Goal: Information Seeking & Learning: Learn about a topic

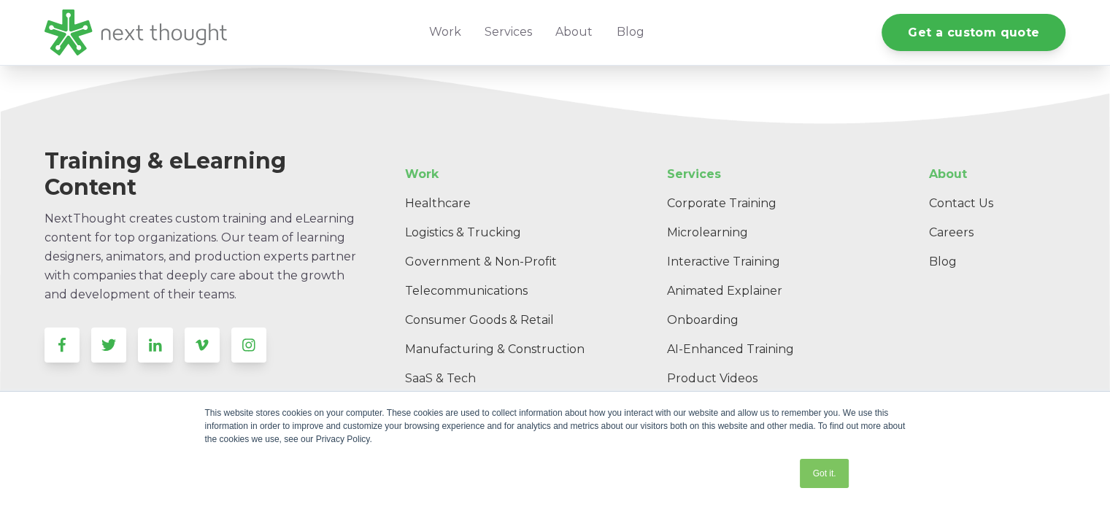
scroll to position [4691, 0]
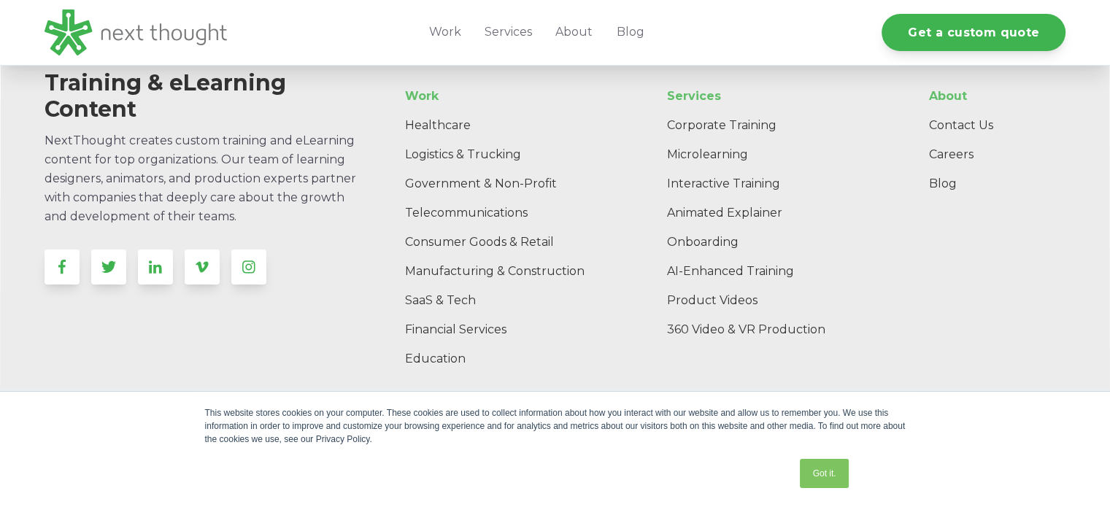
click at [694, 206] on link "Animated Explainer" at bounding box center [773, 212] width 236 height 29
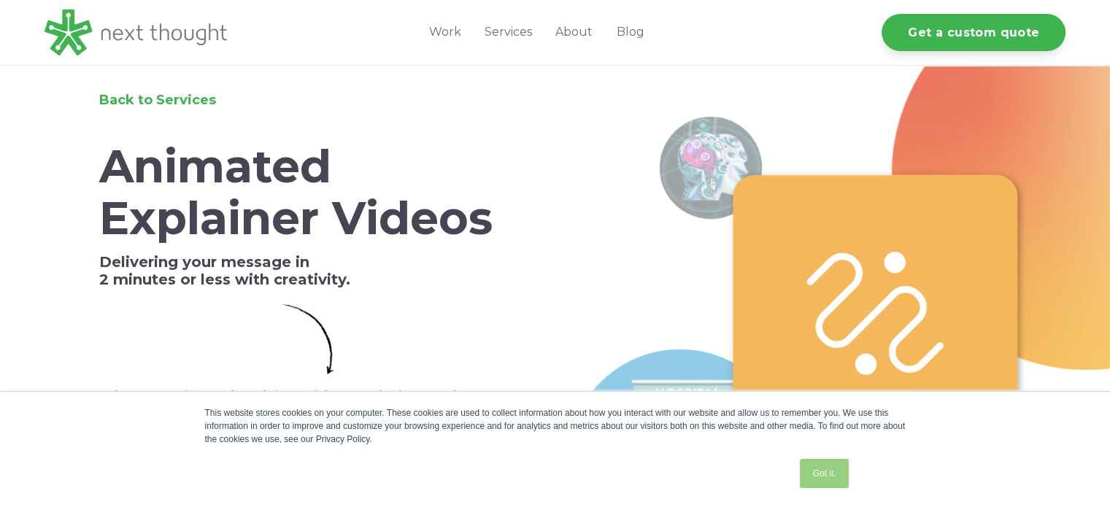
click at [821, 475] on link "Got it." at bounding box center [823, 473] width 48 height 29
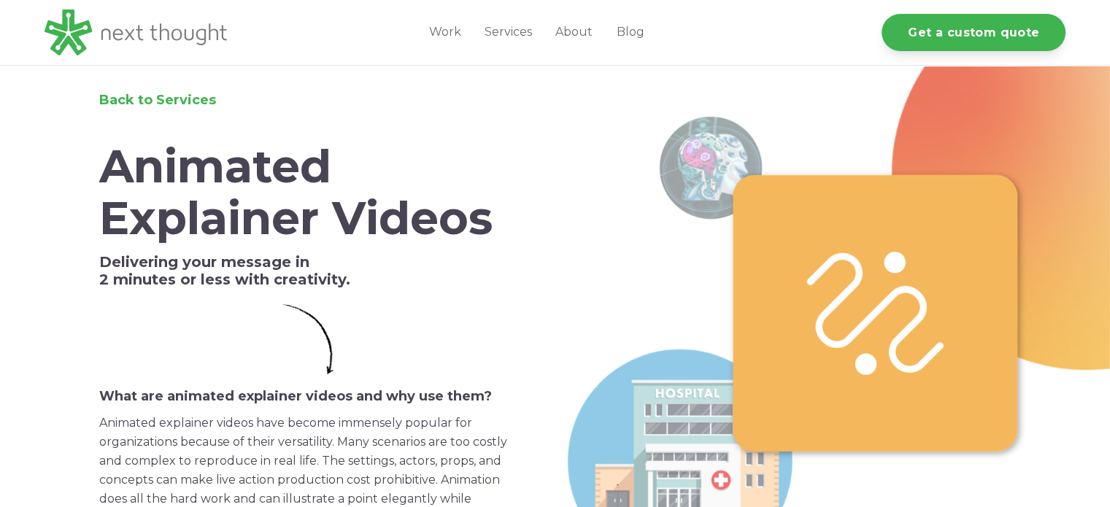
click at [35, 332] on div "Back to Services Animated Explainer Videos Delivering your message in 2 minutes…" at bounding box center [555, 348] width 1110 height 565
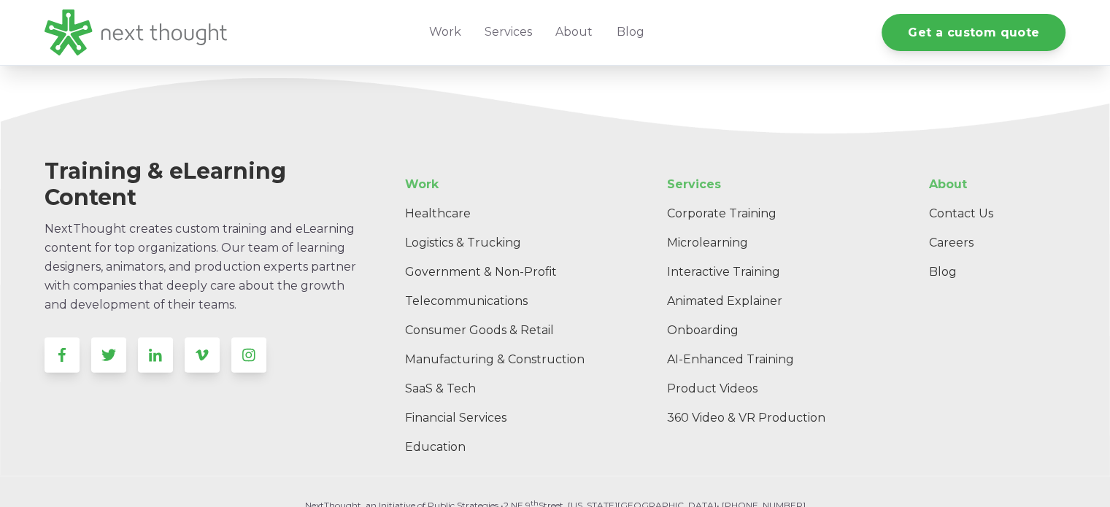
scroll to position [3122, 0]
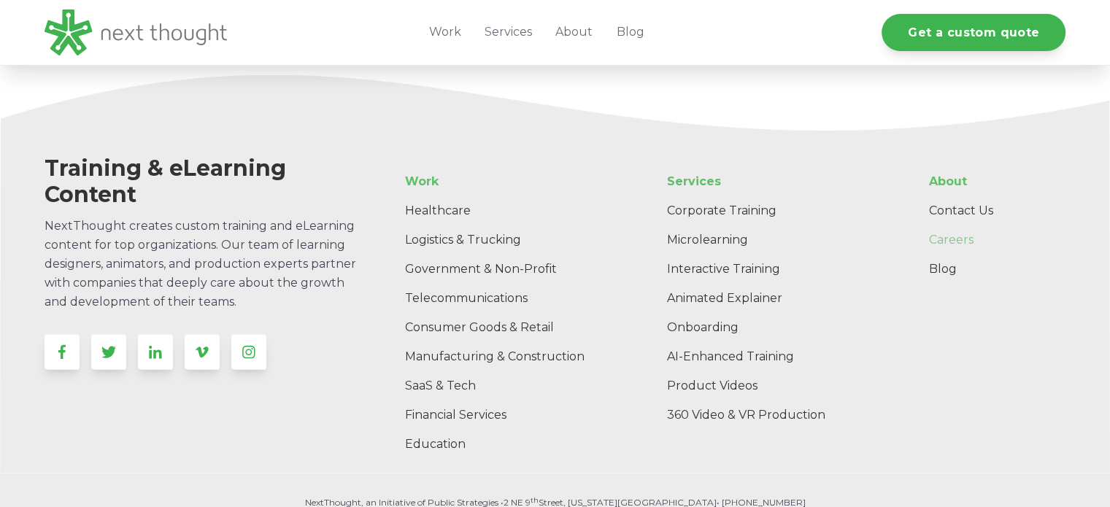
click at [956, 240] on link "Careers" at bounding box center [991, 239] width 148 height 29
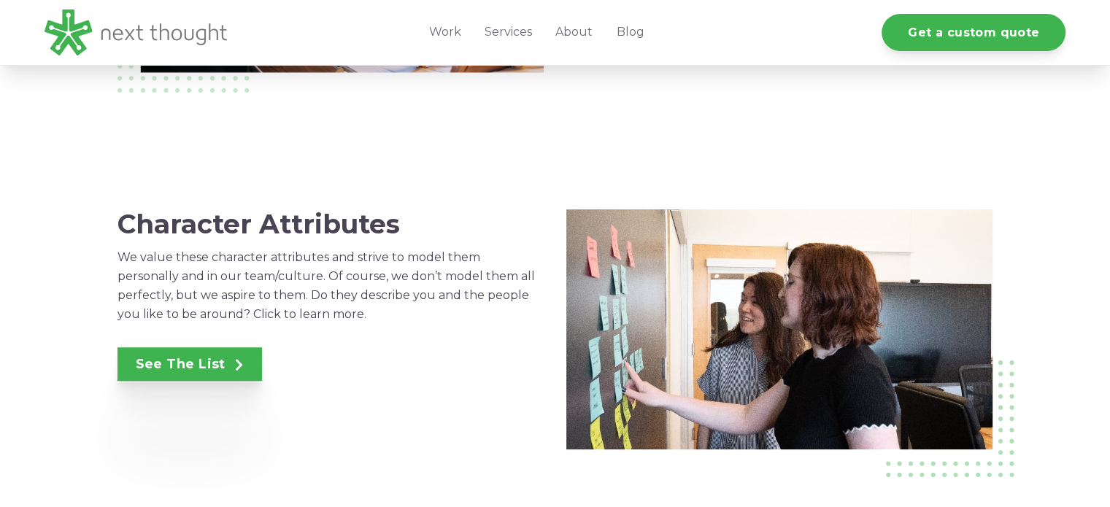
scroll to position [972, 0]
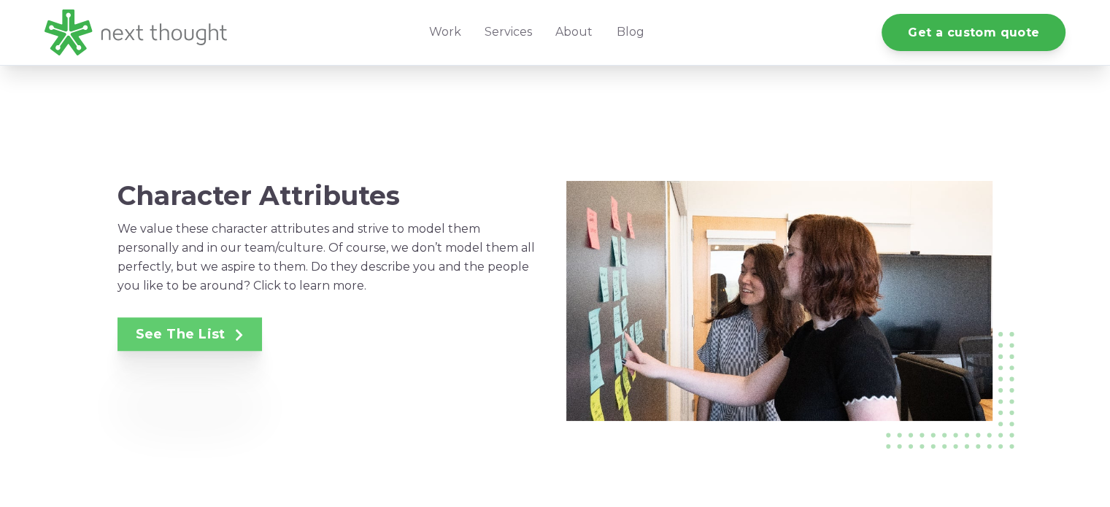
click at [225, 337] on span at bounding box center [234, 334] width 18 height 16
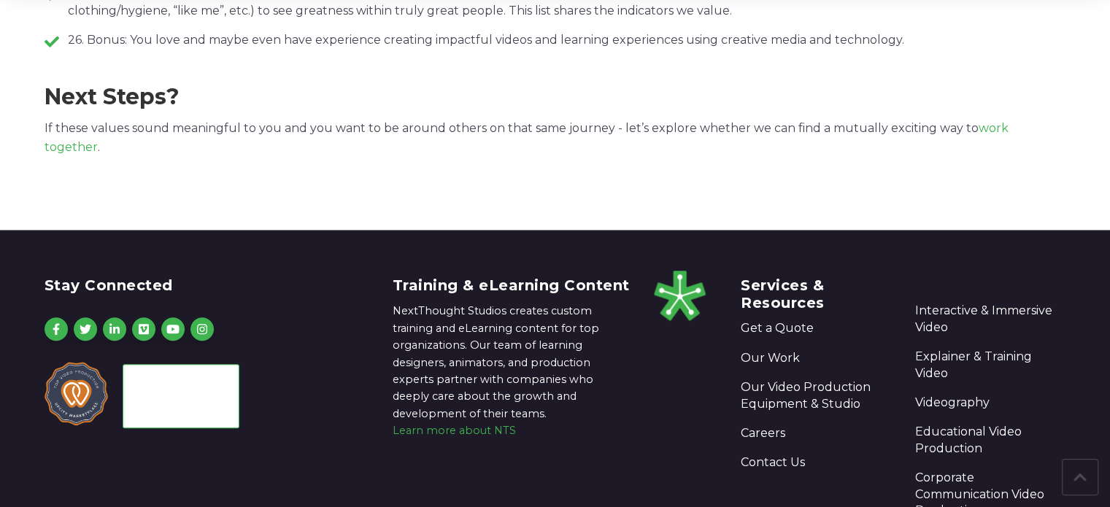
scroll to position [1294, 0]
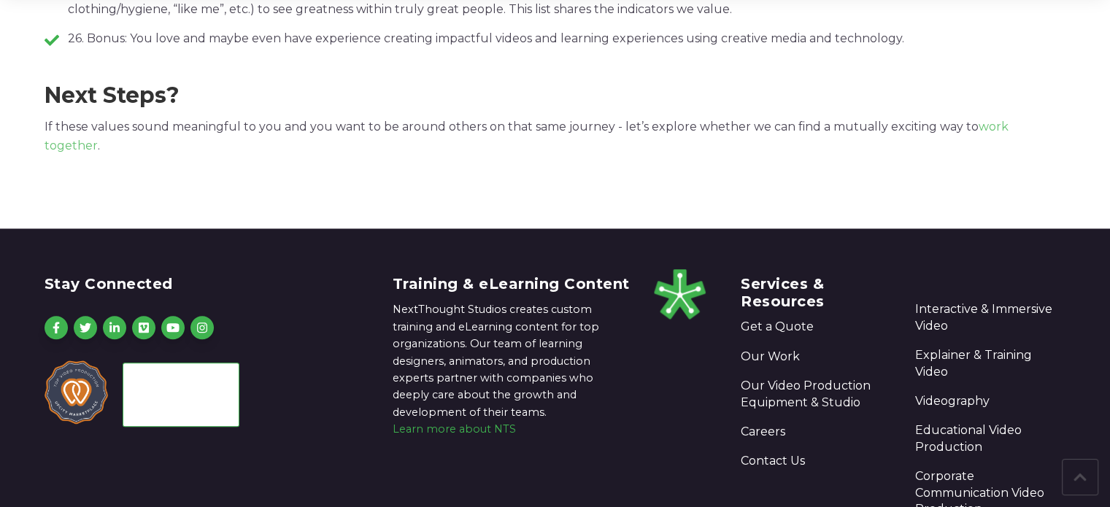
click at [1007, 133] on link "work together" at bounding box center [526, 136] width 964 height 33
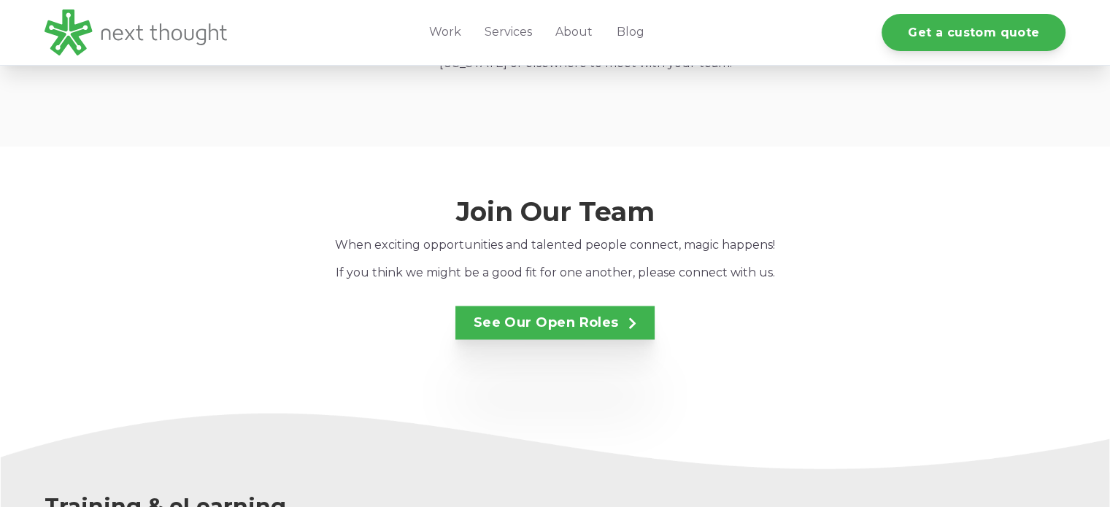
scroll to position [2435, 0]
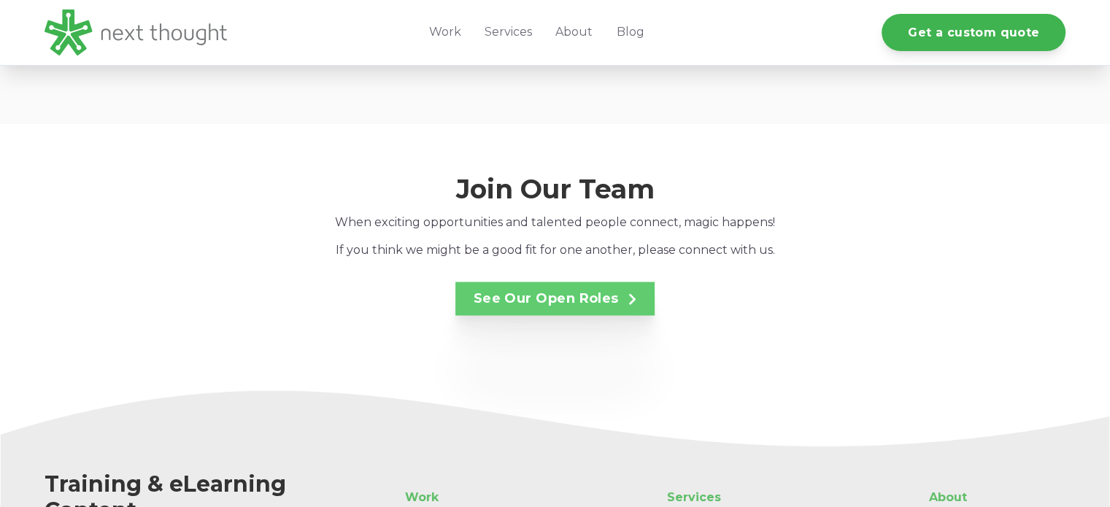
click at [497, 284] on link "See Our Open Roles" at bounding box center [555, 299] width 200 height 34
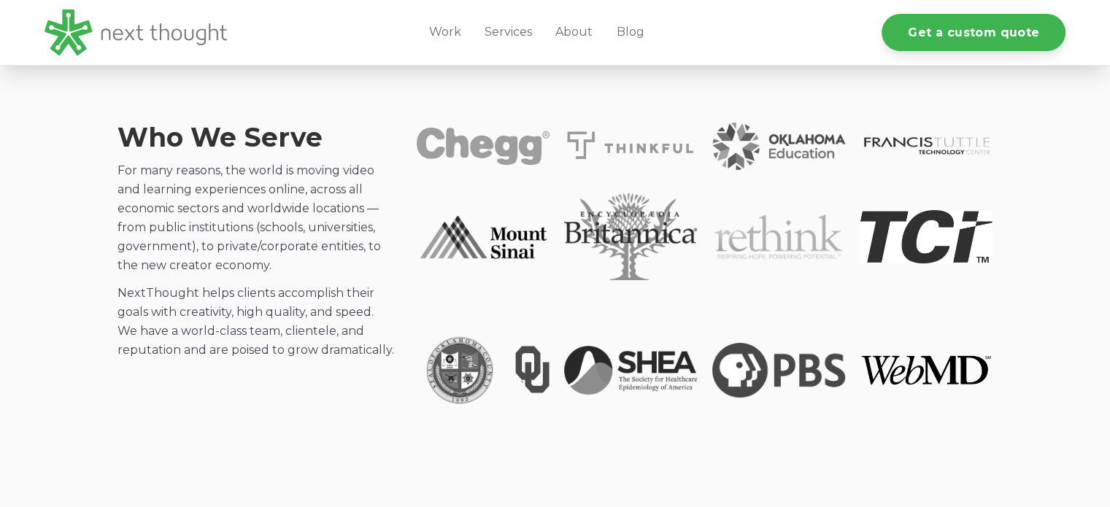
scroll to position [1443, 0]
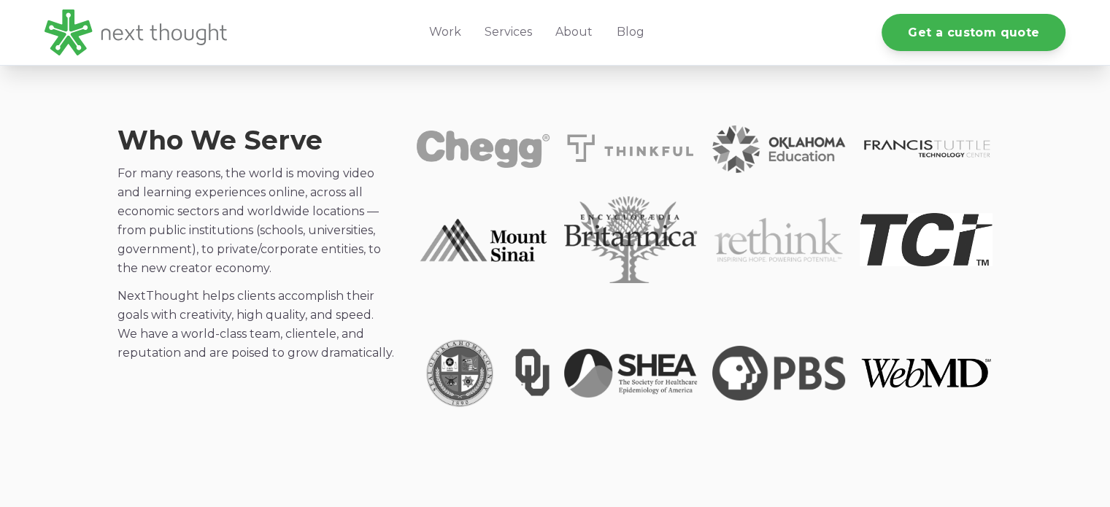
click at [65, 266] on div "Who We Serve For many reasons, the world is moving​ video and learning experien…" at bounding box center [555, 283] width 1110 height 462
click at [581, 31] on link "About" at bounding box center [573, 32] width 61 height 65
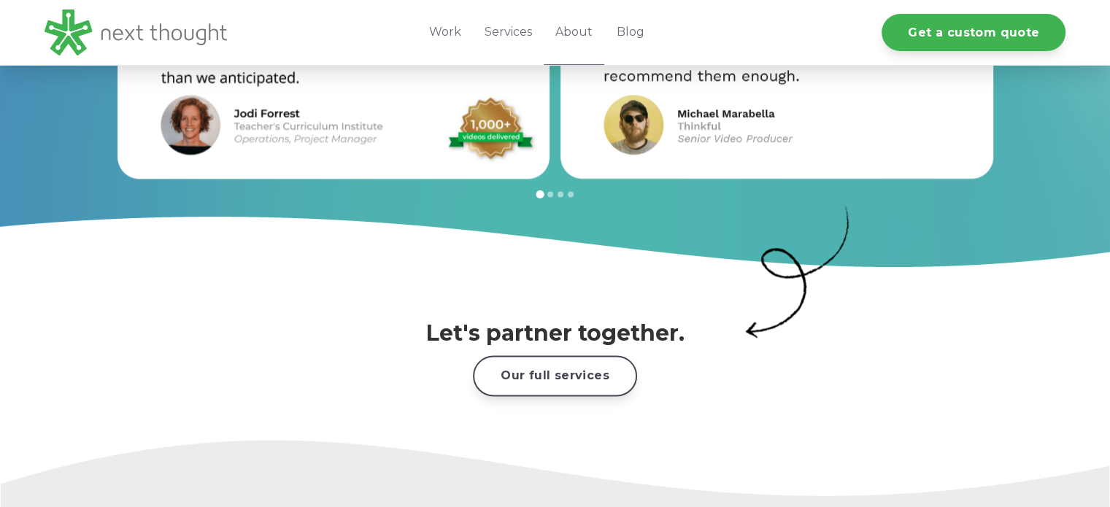
scroll to position [2037, 0]
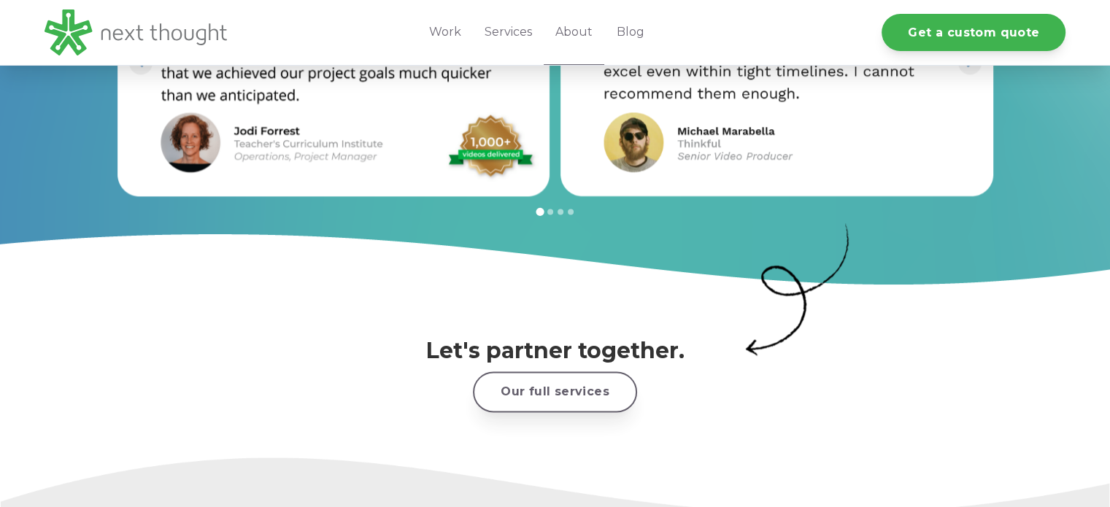
click at [588, 377] on link "Our full services" at bounding box center [555, 391] width 164 height 40
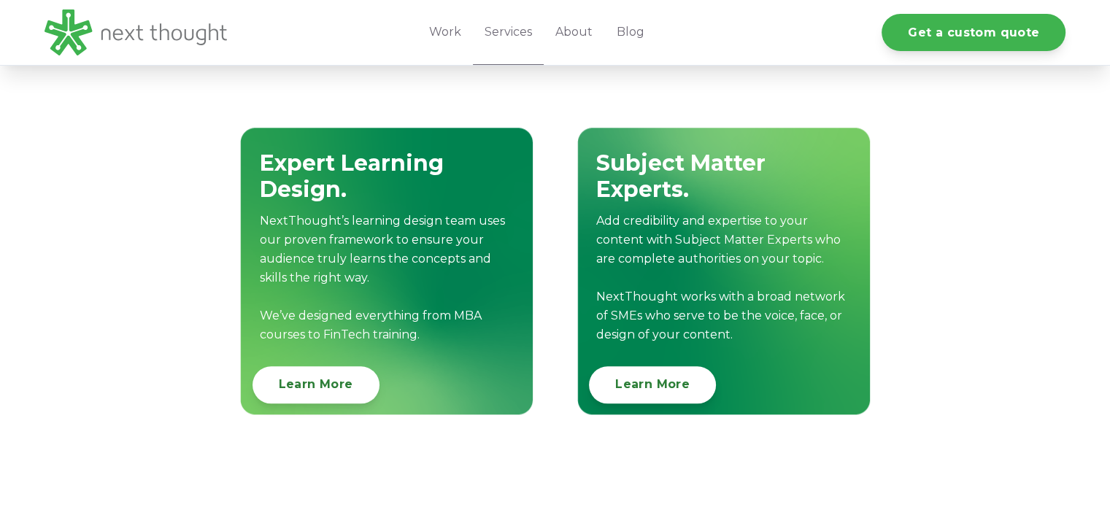
scroll to position [1590, 0]
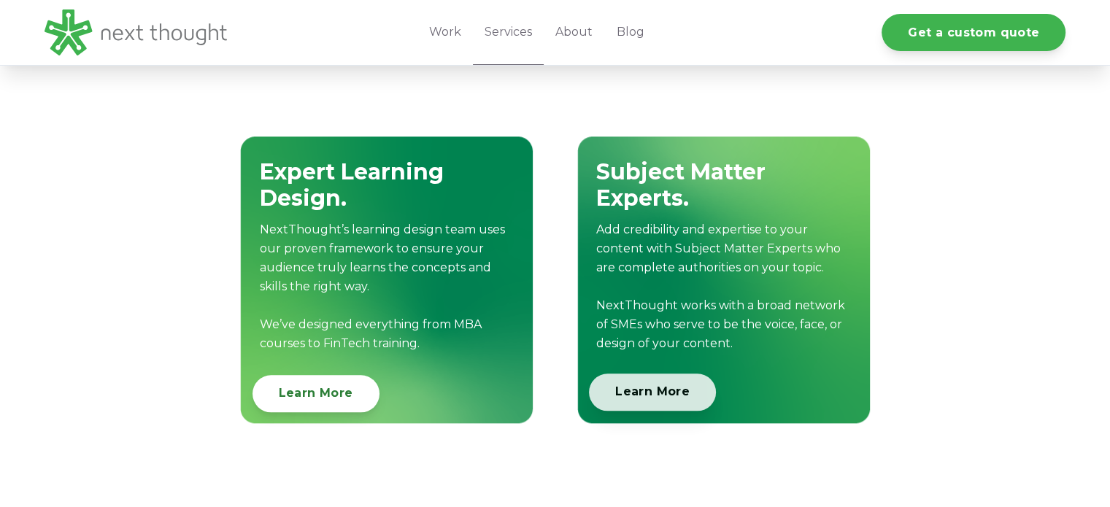
click at [696, 396] on link "Learn More" at bounding box center [652, 391] width 127 height 37
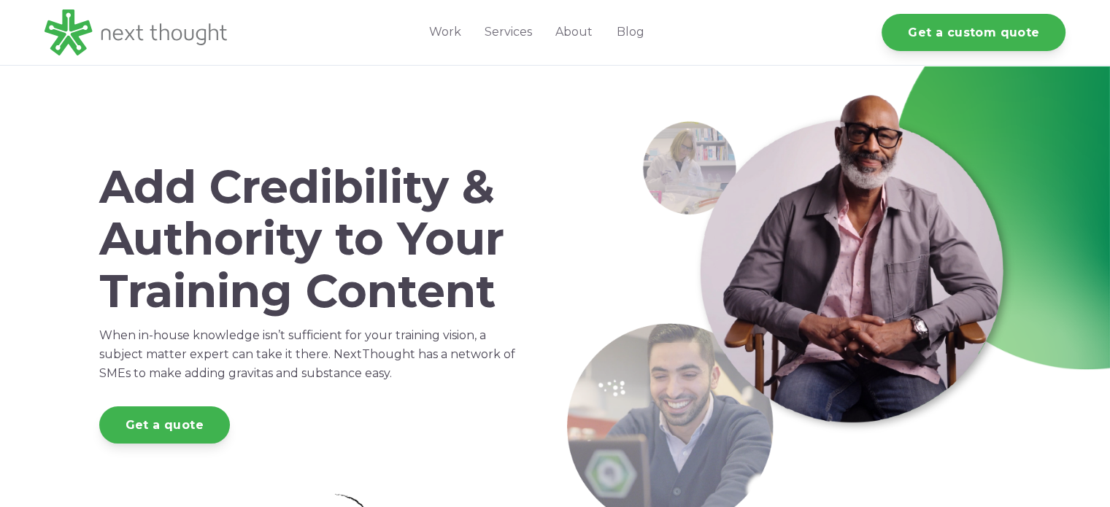
click at [368, 446] on div "Add Credibility & Authority to Your Training Content When in-house knowledge is…" at bounding box center [312, 302] width 462 height 466
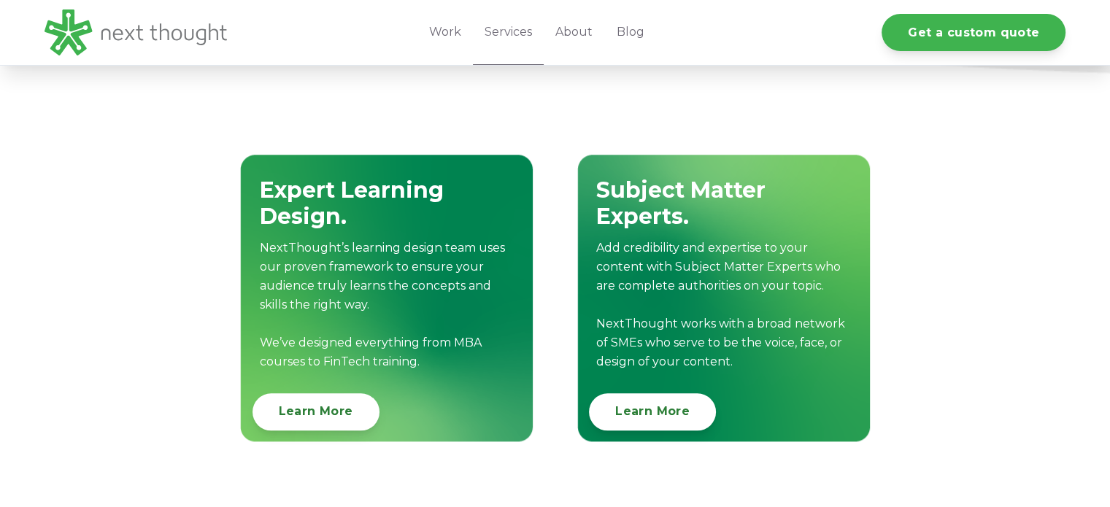
scroll to position [1614, 0]
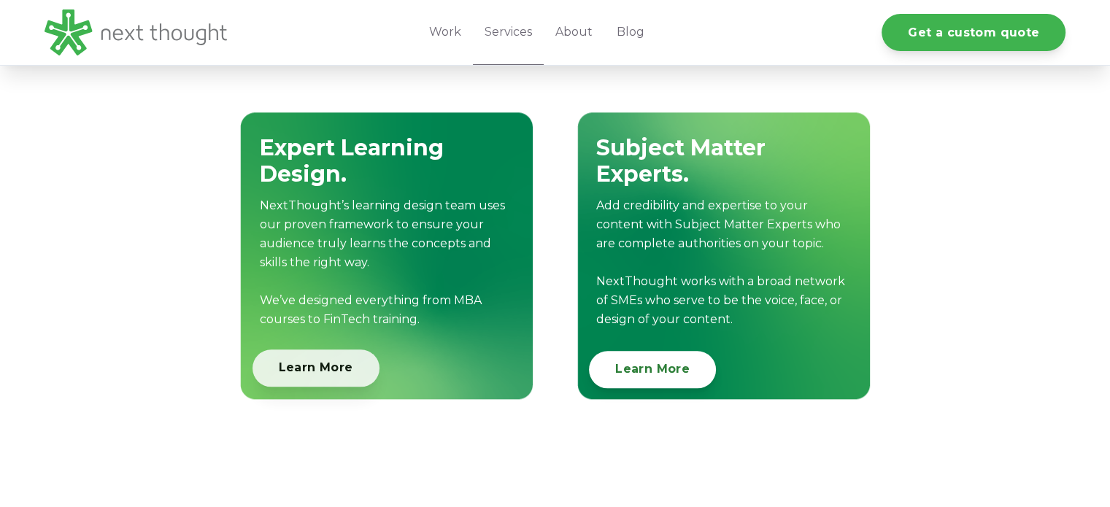
click at [314, 366] on link "Learn More" at bounding box center [315, 367] width 127 height 37
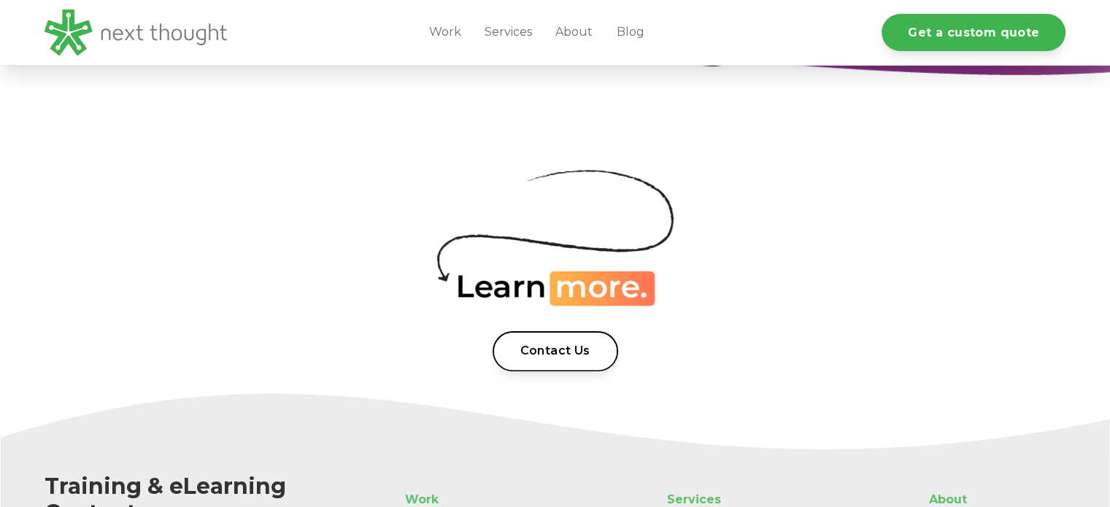
scroll to position [2434, 0]
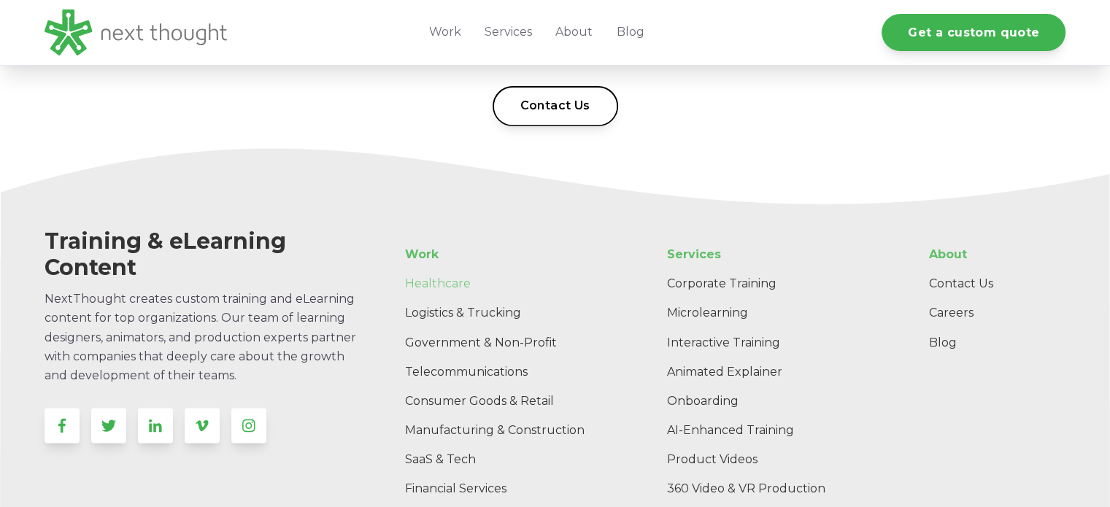
click at [428, 279] on link "Healthcare" at bounding box center [502, 283] width 219 height 29
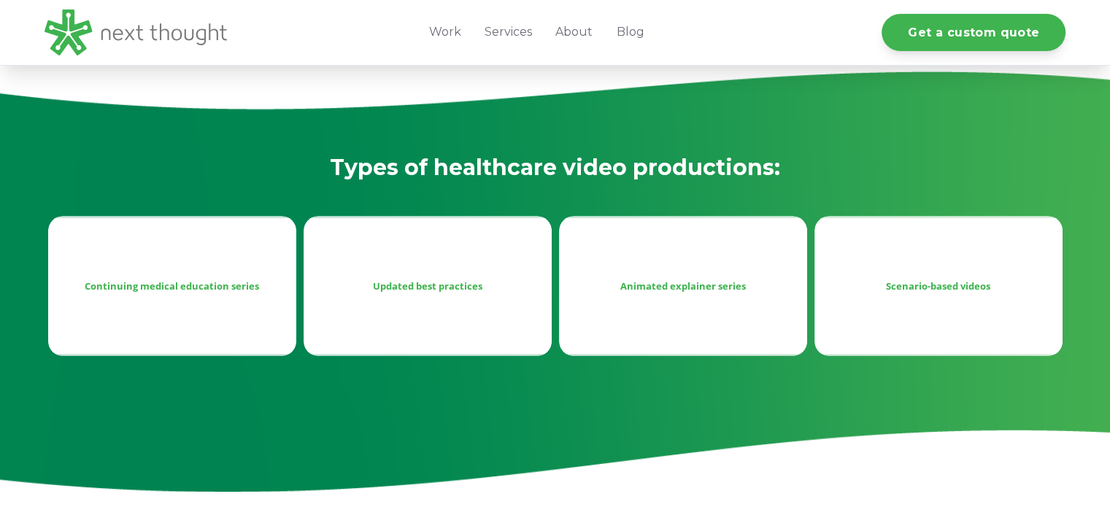
scroll to position [622, 0]
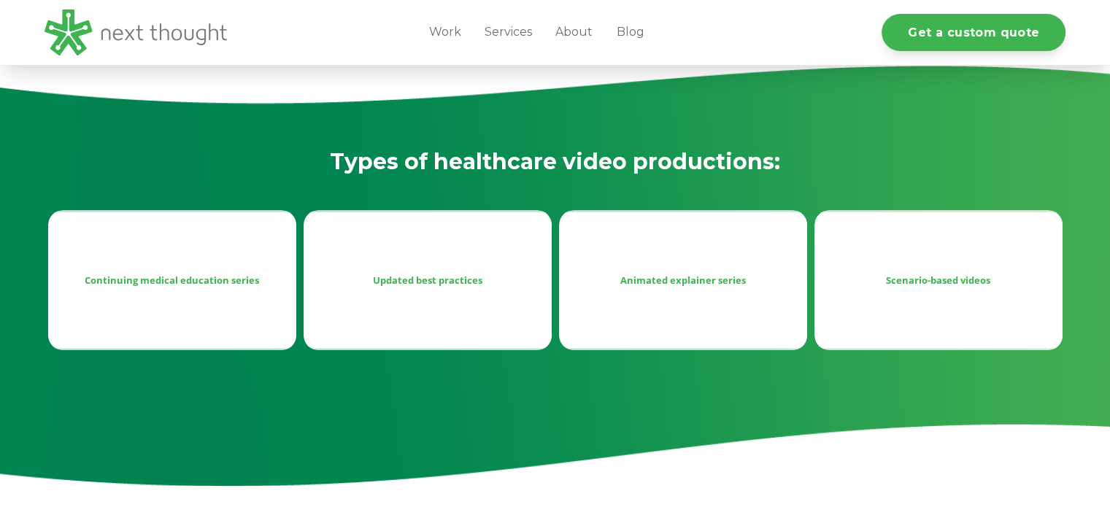
drag, startPoint x: 1115, startPoint y: 34, endPoint x: 1112, endPoint y: 104, distance: 70.8
click at [930, 279] on div "Scenario-based videos" at bounding box center [938, 280] width 225 height 18
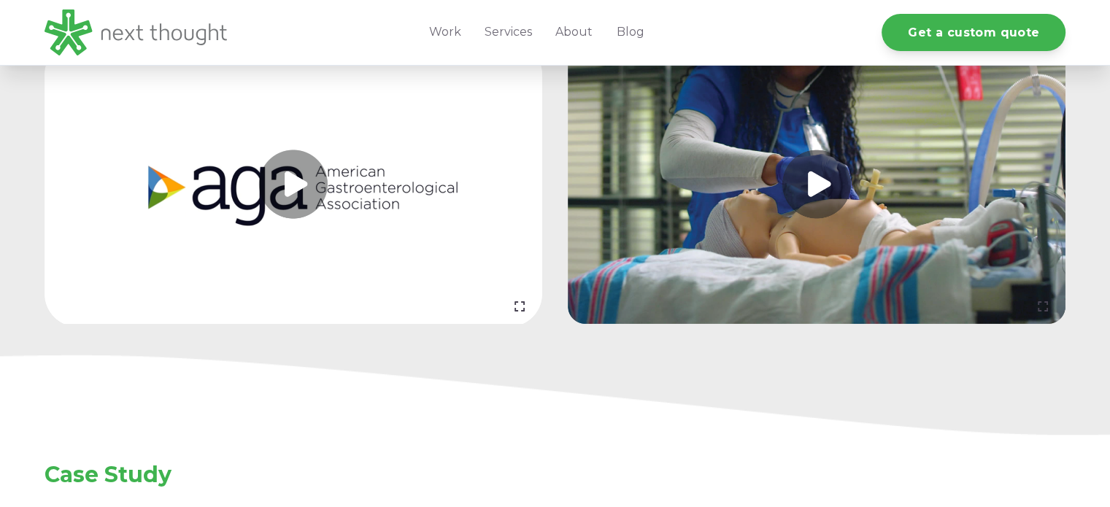
scroll to position [1950, 0]
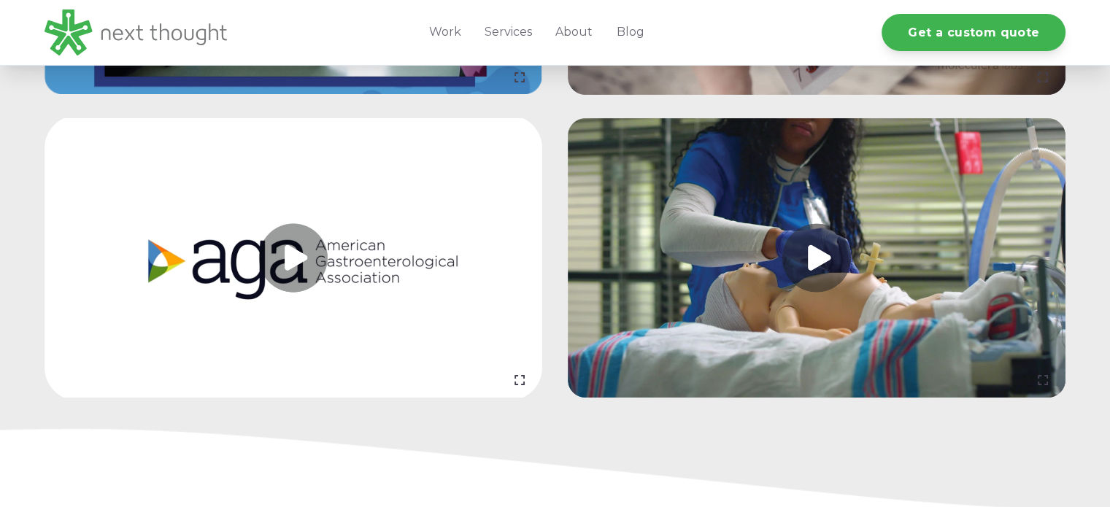
click at [811, 268] on link at bounding box center [816, 258] width 497 height 280
